Goal: Information Seeking & Learning: Learn about a topic

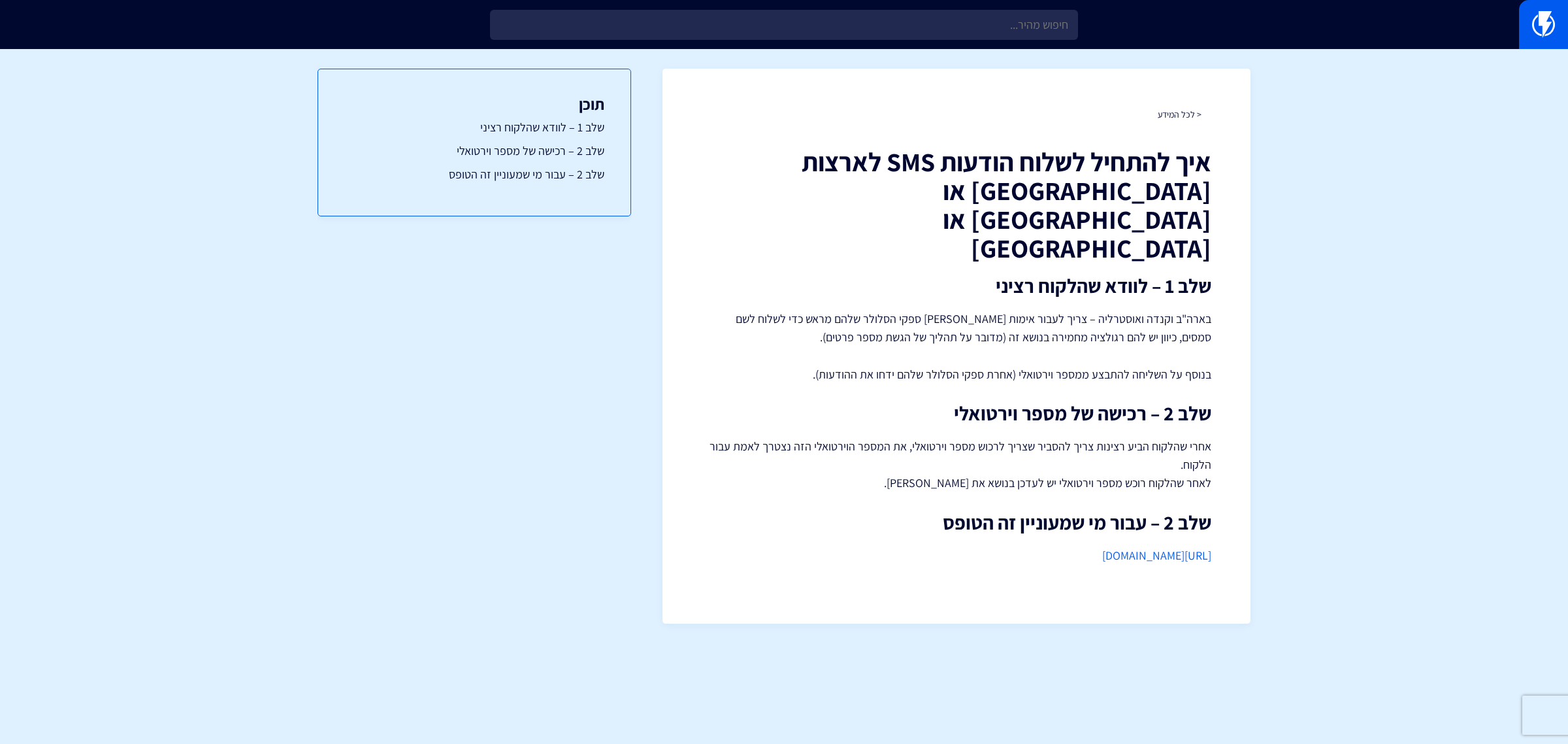
click at [999, 24] on input "text" at bounding box center [784, 25] width 588 height 30
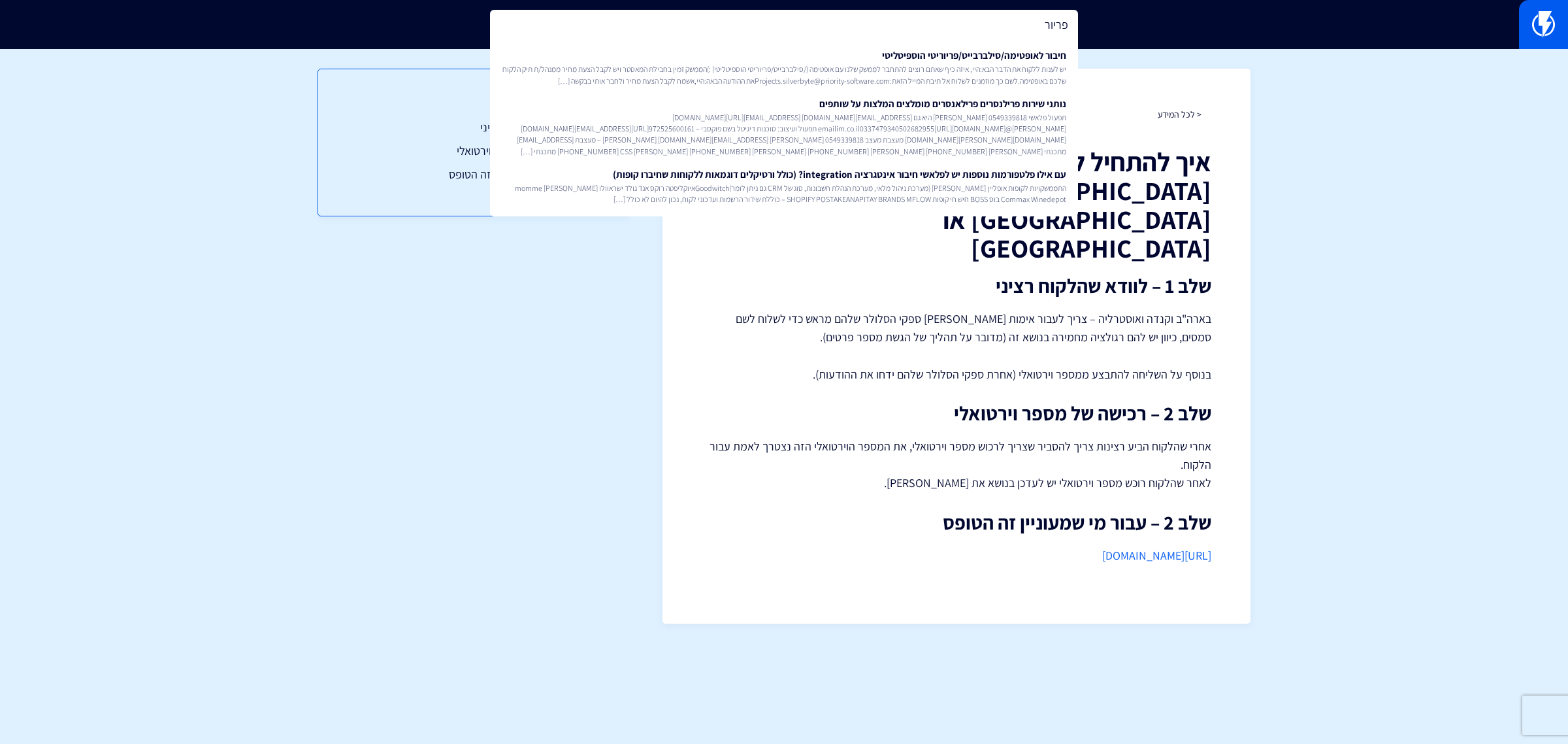
type input "פריור"
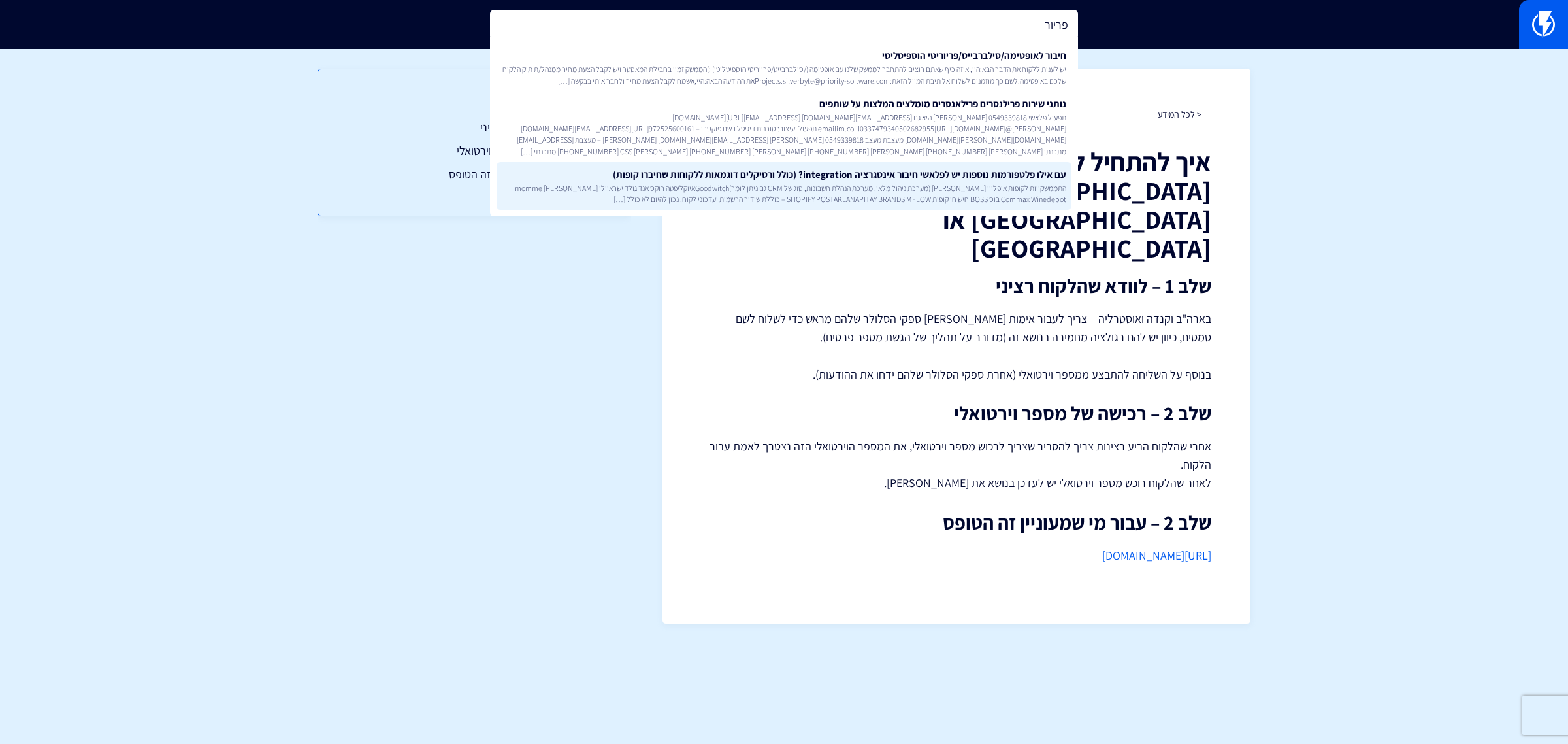
click at [978, 177] on link "עם אילו פלטפורמות נוספות יש לפלאשי חיבור אינטגרציה integration? (כולל ורטיקלים …" at bounding box center [784, 186] width 575 height 49
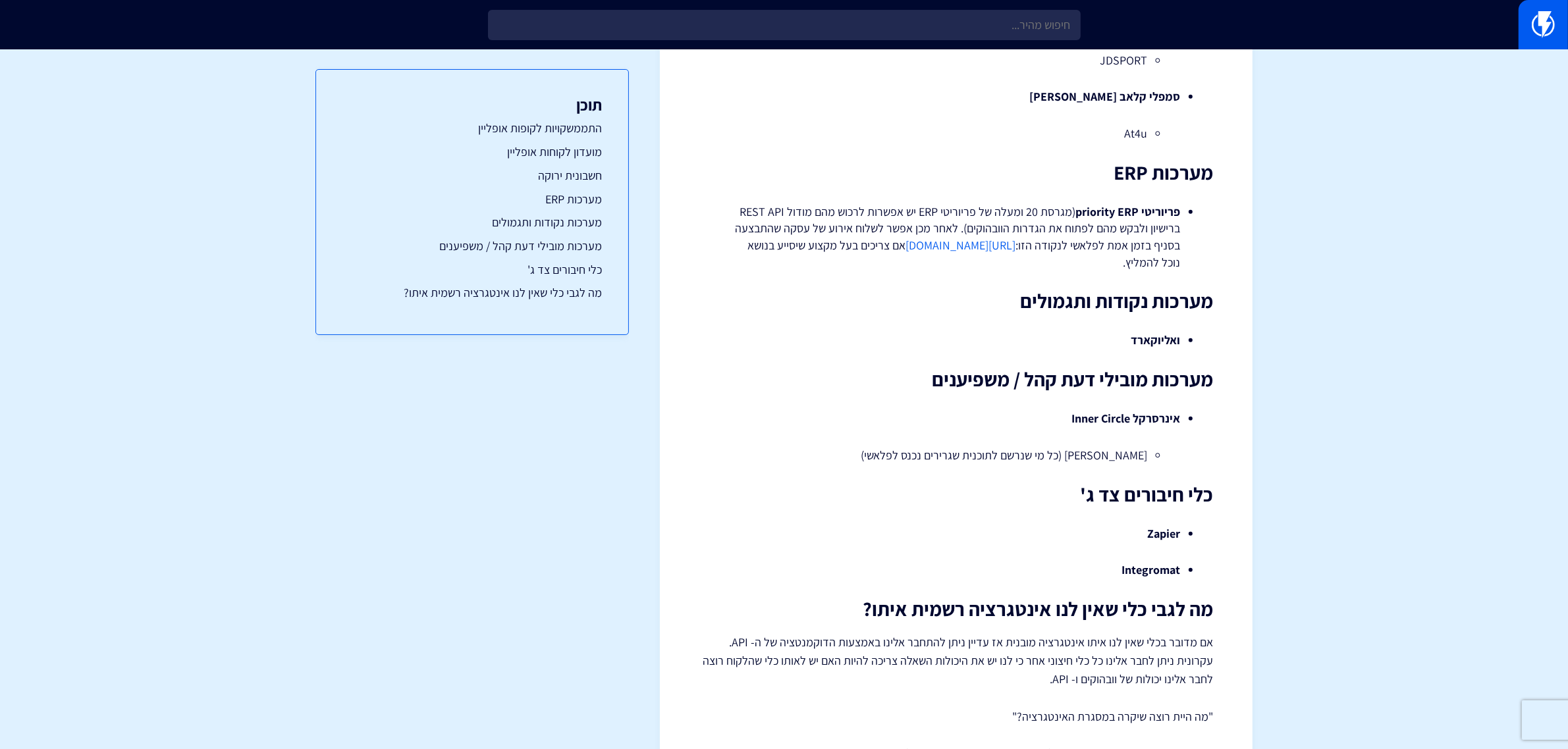
scroll to position [1462, 0]
